Goal: Find specific page/section: Find specific page/section

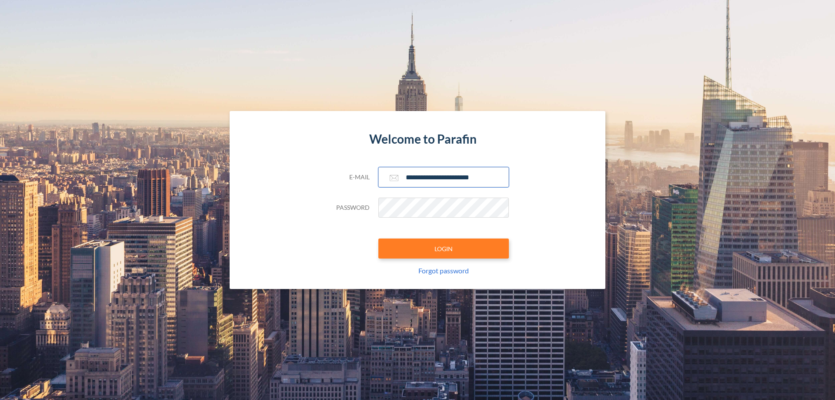
type input "**********"
click at [443, 248] on button "LOGIN" at bounding box center [443, 248] width 130 height 20
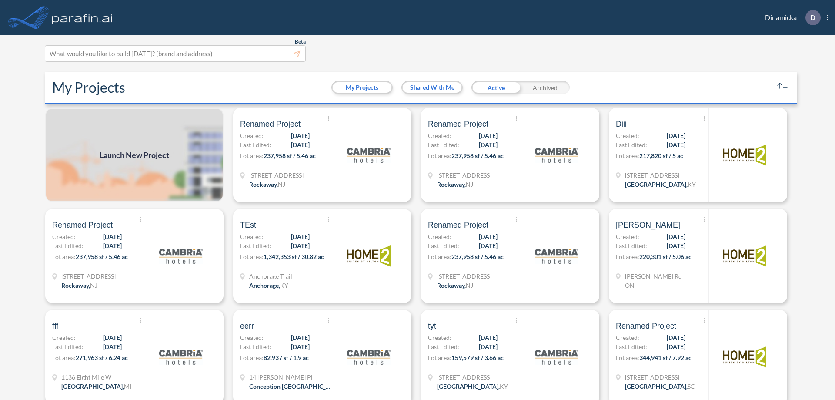
scroll to position [2, 0]
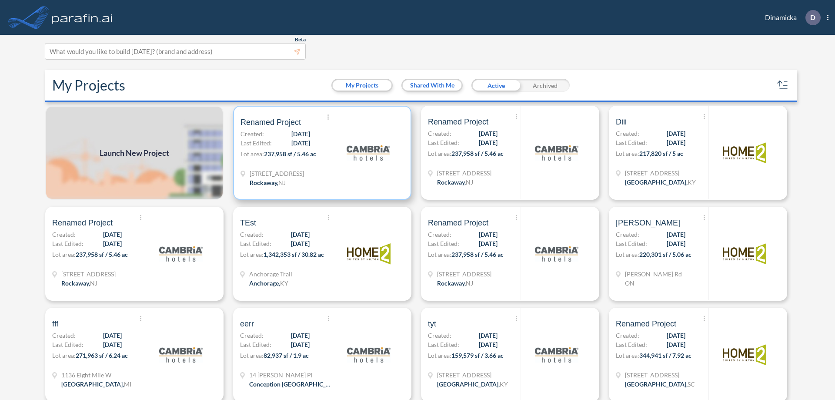
click at [320, 153] on p "Lot area: 237,958 sf / 5.46 ac" at bounding box center [286, 155] width 92 height 13
